Goal: Task Accomplishment & Management: Manage account settings

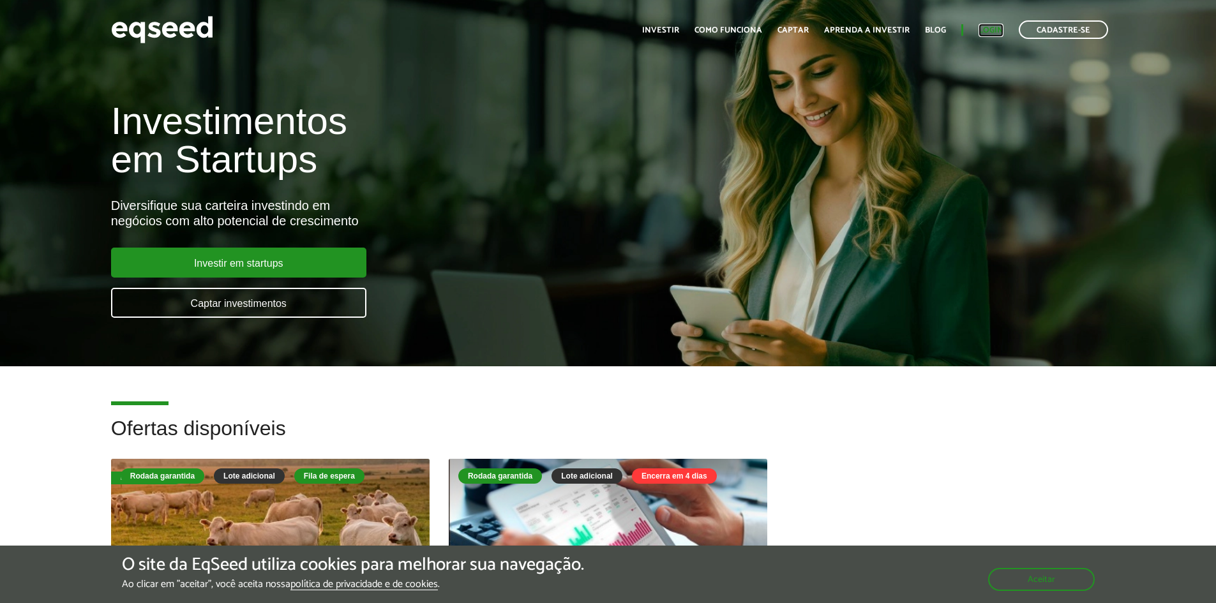
click at [986, 33] on link "Login" at bounding box center [990, 30] width 25 height 8
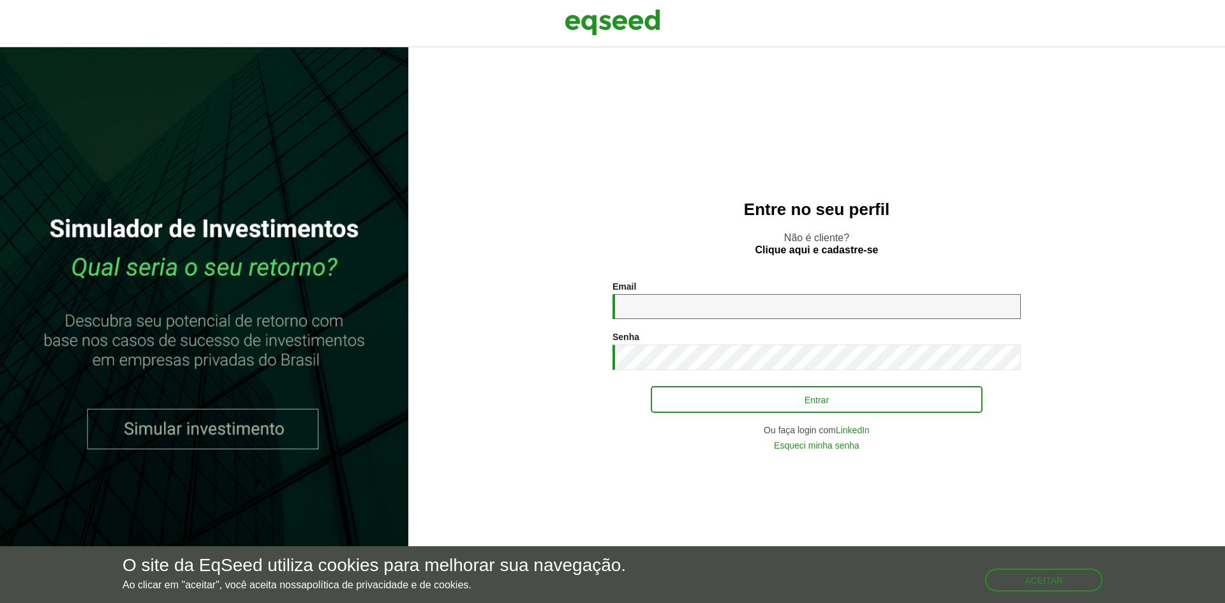
type input "**********"
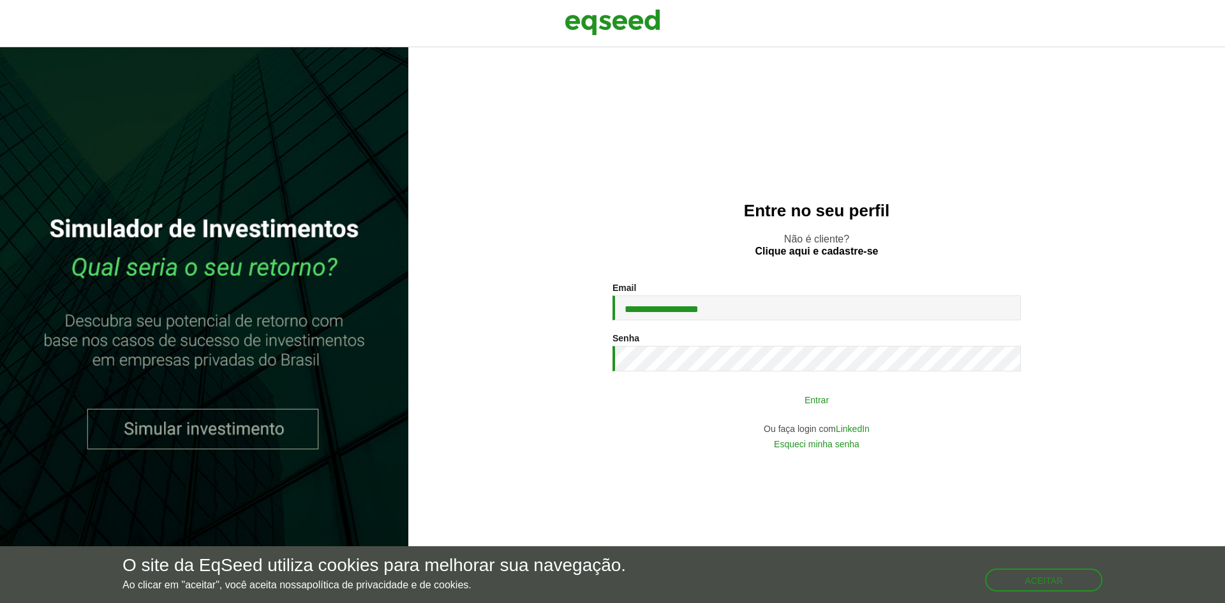
click at [773, 404] on button "Entrar" at bounding box center [817, 399] width 332 height 24
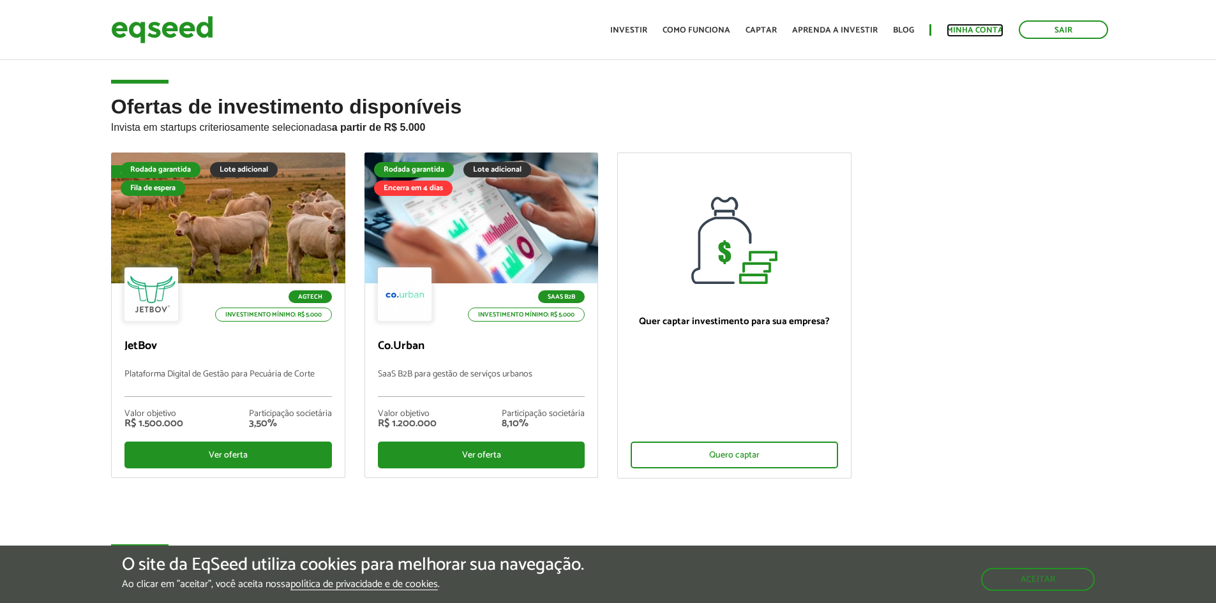
click at [985, 29] on link "Minha conta" at bounding box center [974, 30] width 57 height 8
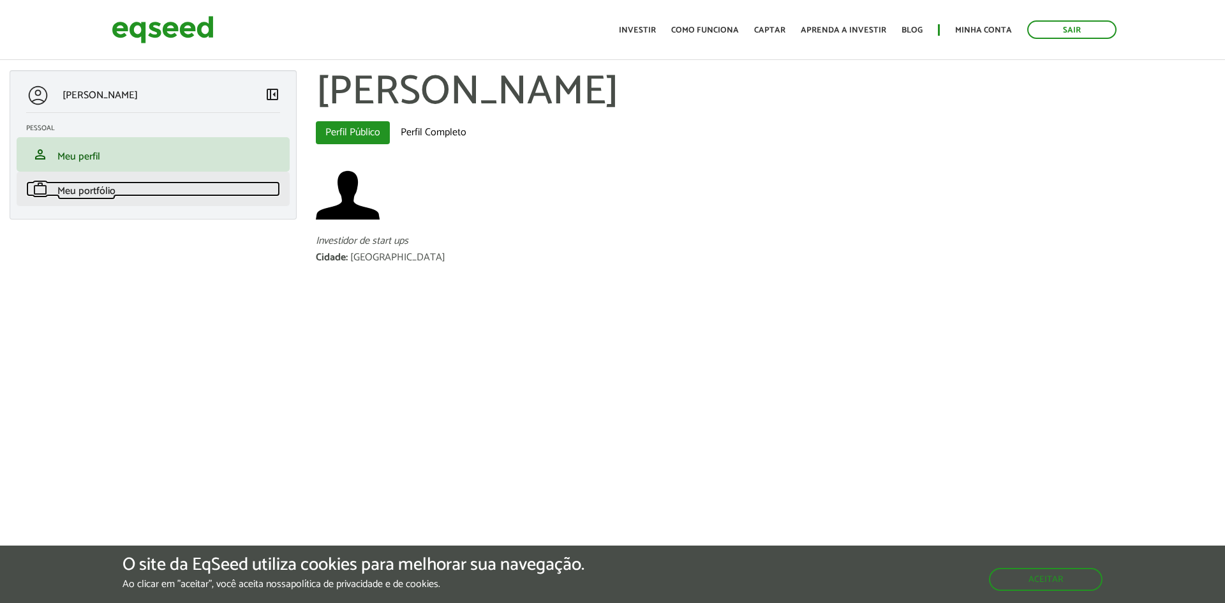
click at [75, 193] on span "Meu portfólio" at bounding box center [86, 190] width 58 height 17
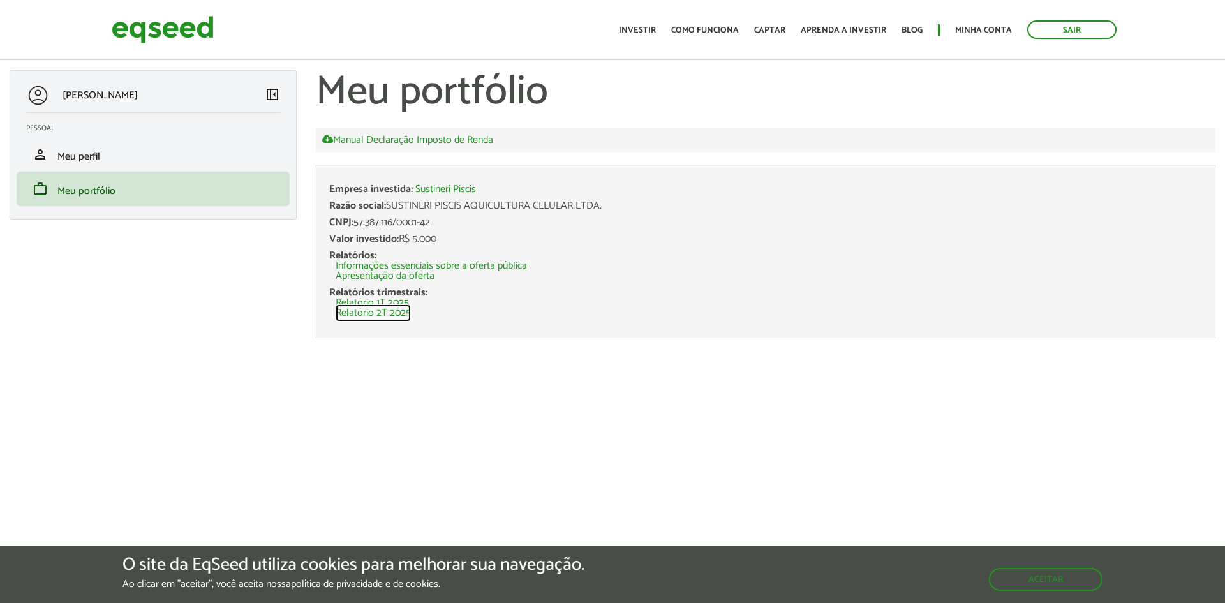
click at [394, 312] on link "Relatório 2T 2025" at bounding box center [373, 313] width 75 height 10
click at [1071, 24] on link "Sair" at bounding box center [1071, 29] width 89 height 19
